Goal: Information Seeking & Learning: Learn about a topic

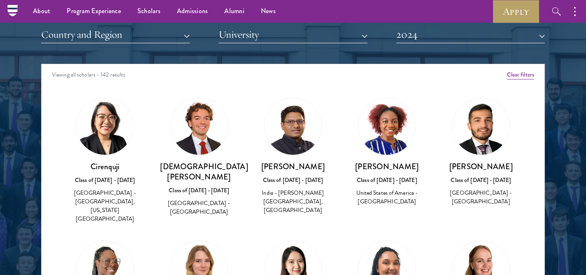
scroll to position [44, 0]
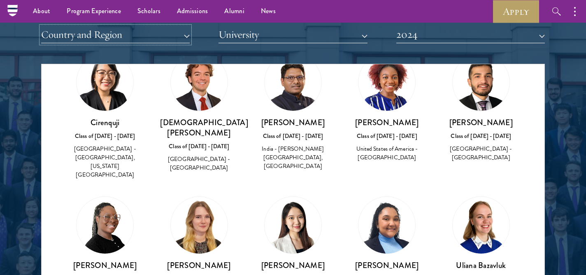
click at [108, 39] on button "Country and Region" at bounding box center [115, 34] width 148 height 17
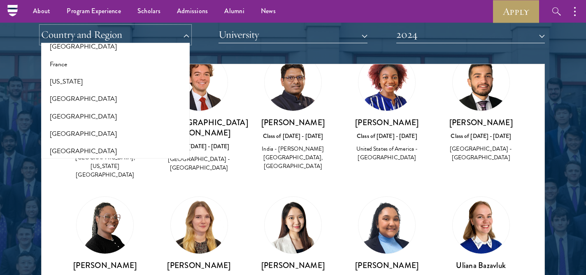
scroll to position [466, 0]
click at [66, 95] on button "[GEOGRAPHIC_DATA]" at bounding box center [116, 97] width 144 height 17
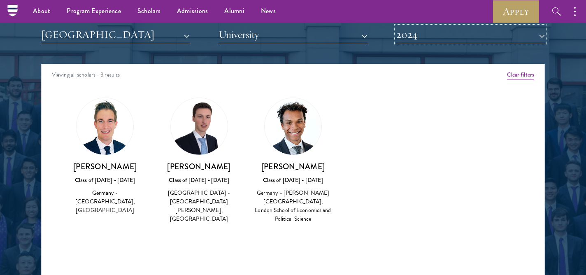
click at [425, 38] on button "2024" at bounding box center [470, 34] width 148 height 17
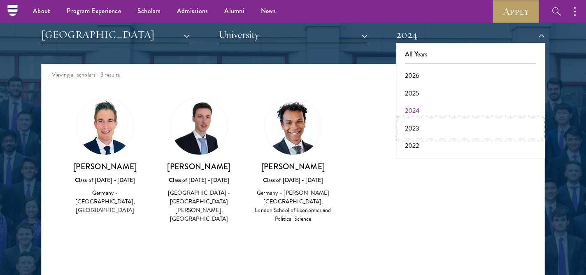
click at [416, 128] on button "2023" at bounding box center [470, 128] width 144 height 17
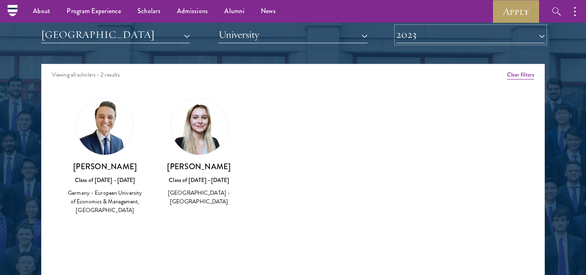
click at [425, 37] on button "2023" at bounding box center [470, 34] width 148 height 17
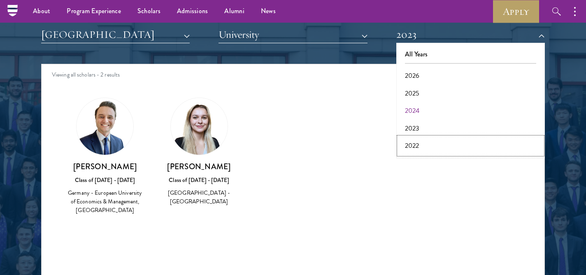
click at [417, 142] on button "2022" at bounding box center [470, 145] width 144 height 17
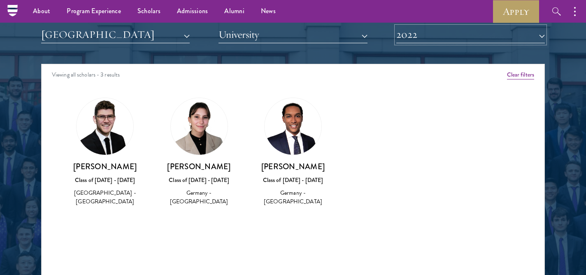
click at [426, 39] on button "2022" at bounding box center [470, 34] width 148 height 17
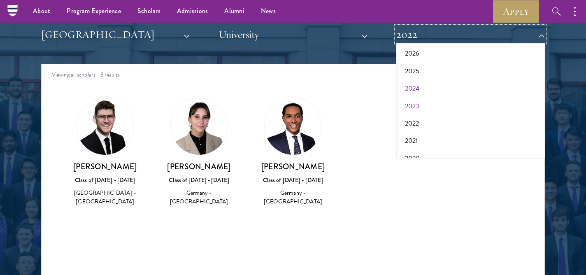
scroll to position [23, 0]
click at [419, 138] on button "2021" at bounding box center [470, 139] width 144 height 17
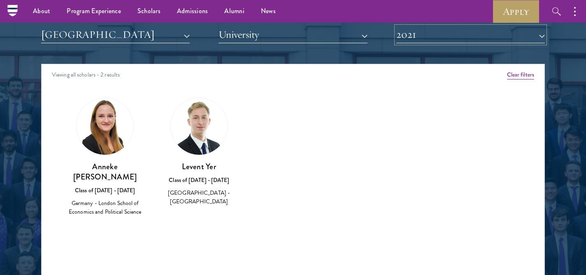
click at [443, 38] on button "2021" at bounding box center [470, 34] width 148 height 17
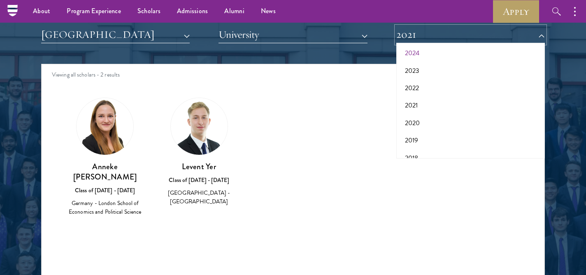
scroll to position [64, 0]
click at [412, 113] on button "2020" at bounding box center [470, 116] width 144 height 17
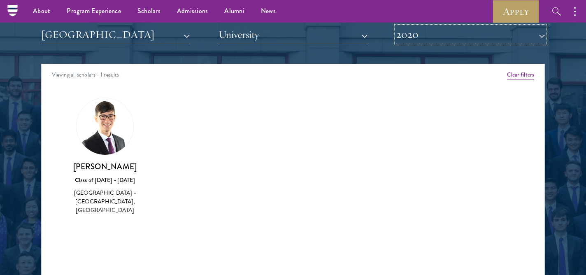
click at [410, 36] on button "2020" at bounding box center [470, 34] width 148 height 17
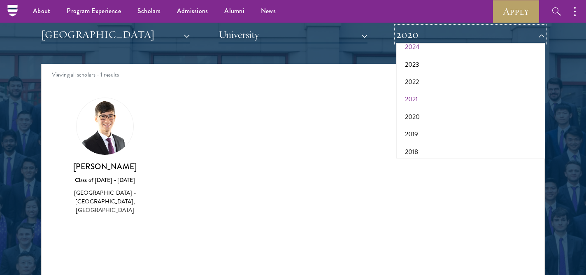
scroll to position [86, 0]
click at [416, 113] on button "2019" at bounding box center [470, 112] width 144 height 17
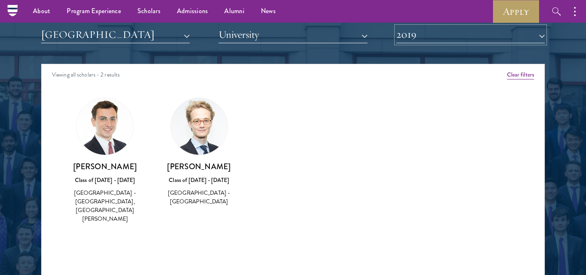
click at [457, 34] on button "2019" at bounding box center [470, 34] width 148 height 17
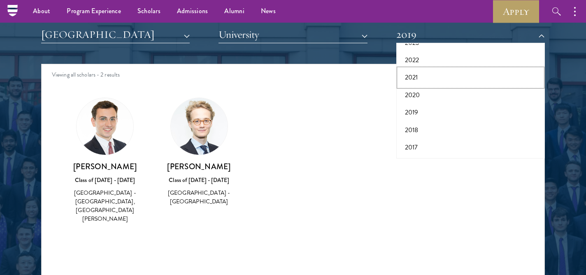
click at [414, 77] on button "2021" at bounding box center [470, 77] width 144 height 17
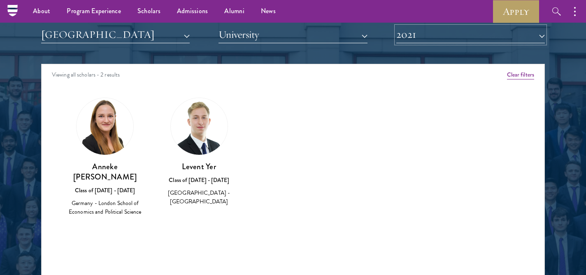
click at [430, 35] on button "2021" at bounding box center [470, 34] width 148 height 17
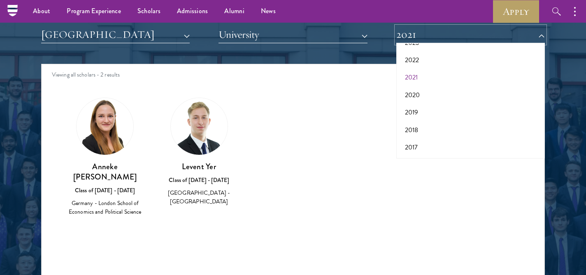
scroll to position [69, 0]
click at [416, 79] on button "2022" at bounding box center [470, 76] width 144 height 17
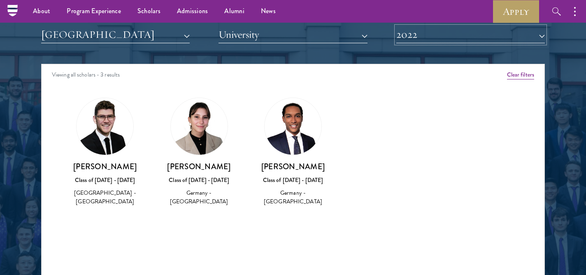
click at [421, 34] on button "2022" at bounding box center [470, 34] width 148 height 17
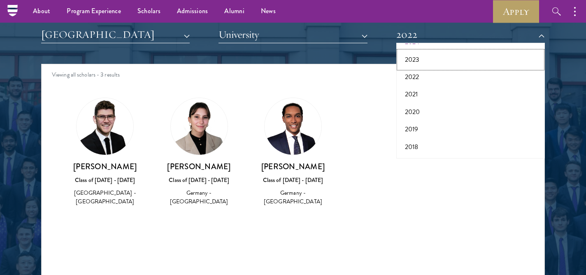
click at [420, 61] on button "2023" at bounding box center [470, 59] width 144 height 17
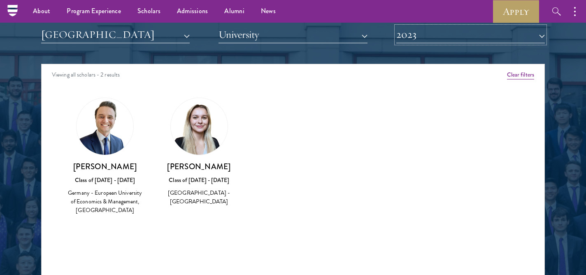
click at [428, 39] on button "2023" at bounding box center [470, 34] width 148 height 17
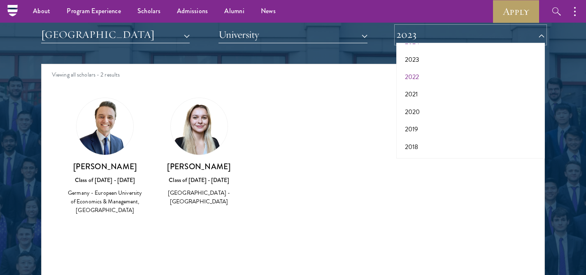
scroll to position [52, 0]
click at [418, 60] on button "2024" at bounding box center [470, 58] width 144 height 17
